Goal: Task Accomplishment & Management: Use online tool/utility

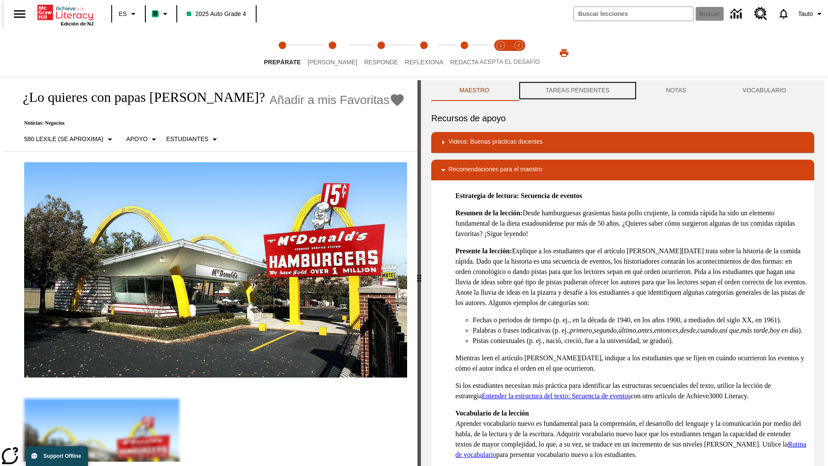
click at [577, 91] on button "TAREAS PENDIENTES" at bounding box center [577, 90] width 120 height 21
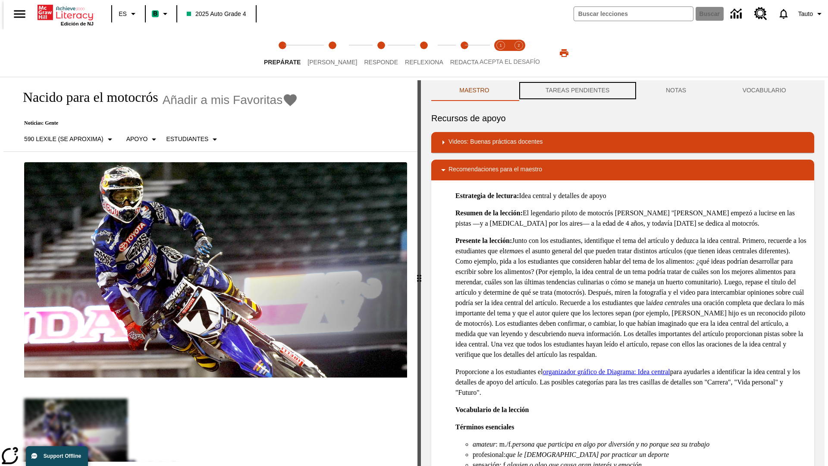
click at [577, 91] on button "TAREAS PENDIENTES" at bounding box center [577, 90] width 120 height 21
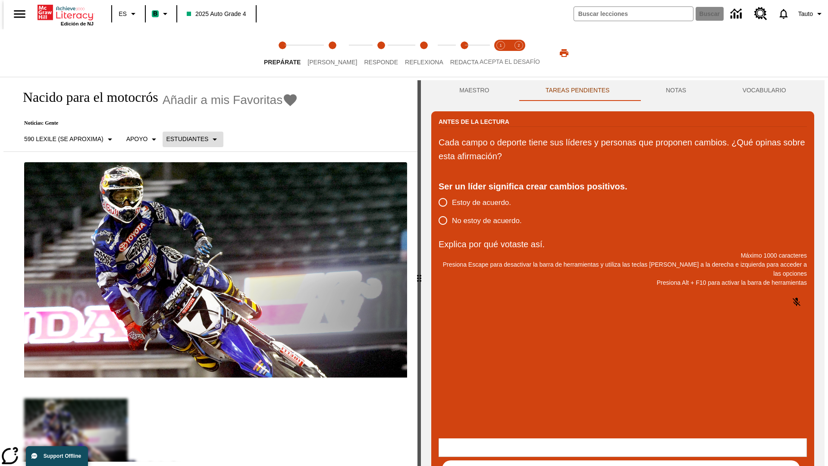
click at [188, 139] on p "Estudiantes" at bounding box center [187, 139] width 42 height 9
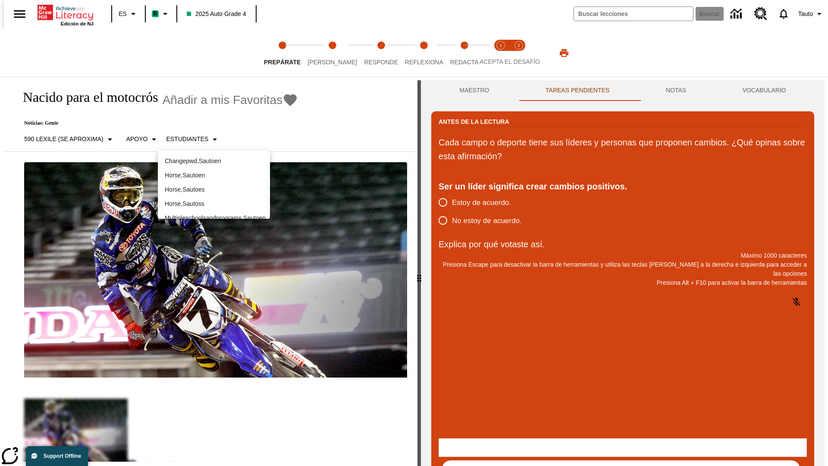
click at [214, 185] on p "Horse , Sautoes" at bounding box center [214, 189] width 98 height 9
